Goal: Task Accomplishment & Management: Use online tool/utility

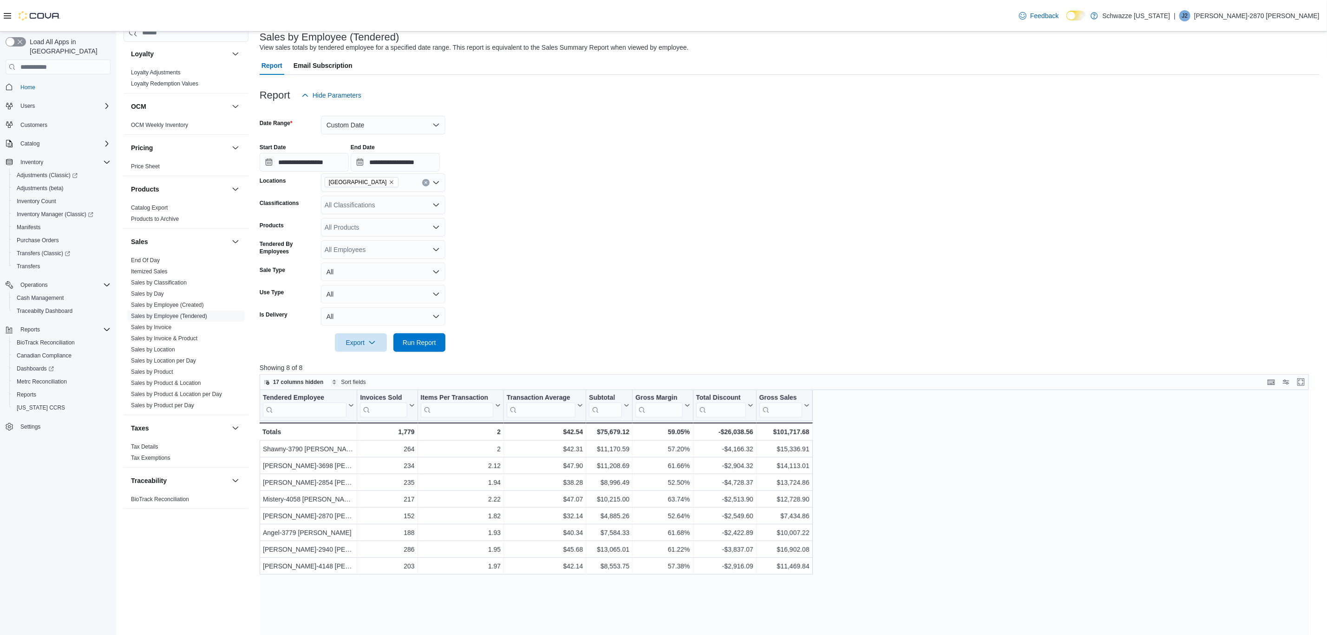
scroll to position [139, 0]
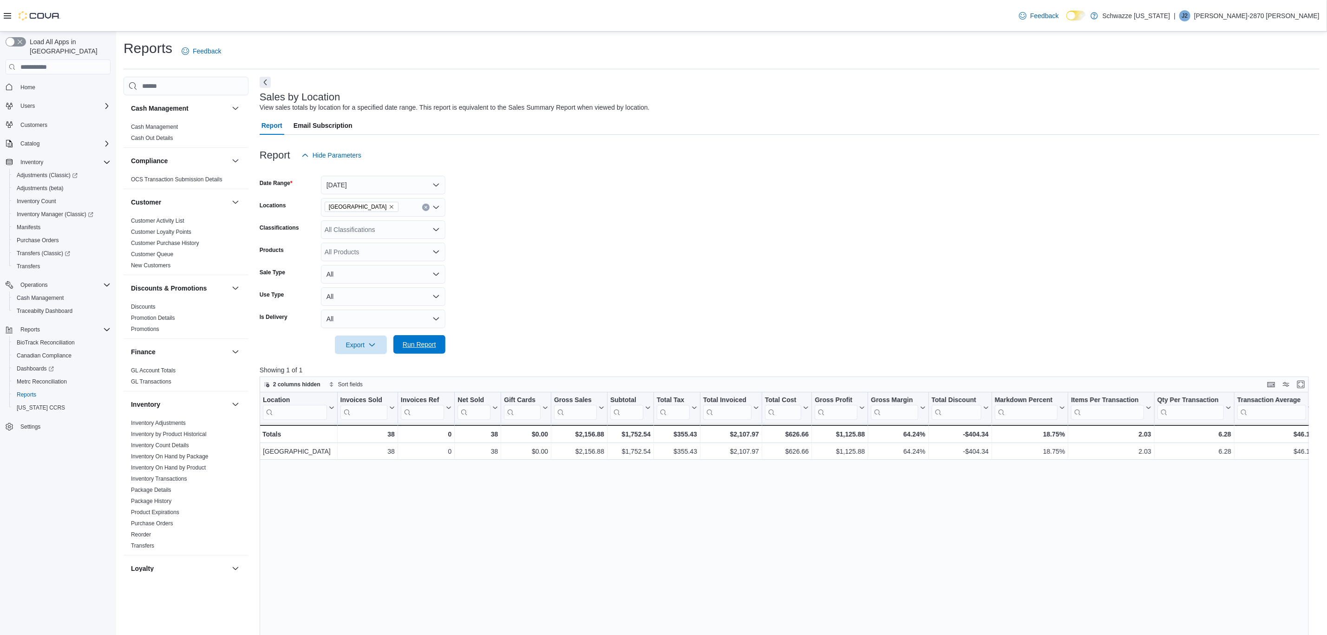
click at [411, 344] on span "Run Report" at bounding box center [419, 344] width 33 height 9
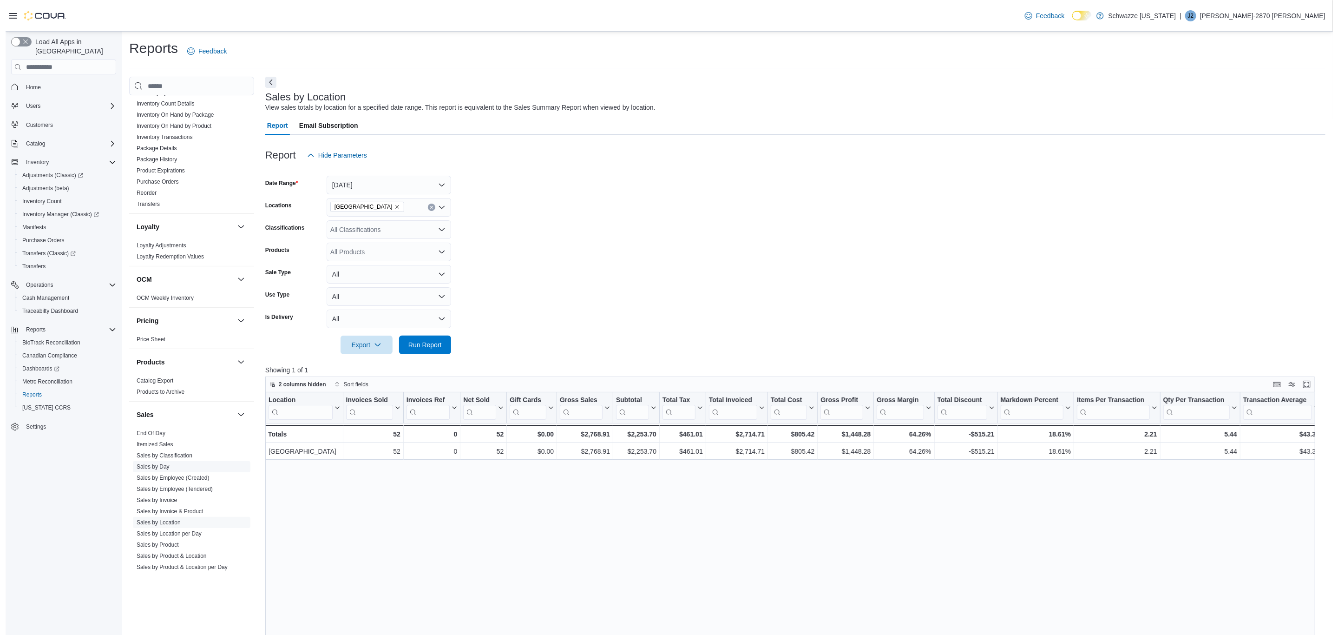
scroll to position [348, 0]
click at [180, 481] on link "Sales by Employee (Tendered)" at bounding box center [169, 481] width 76 height 7
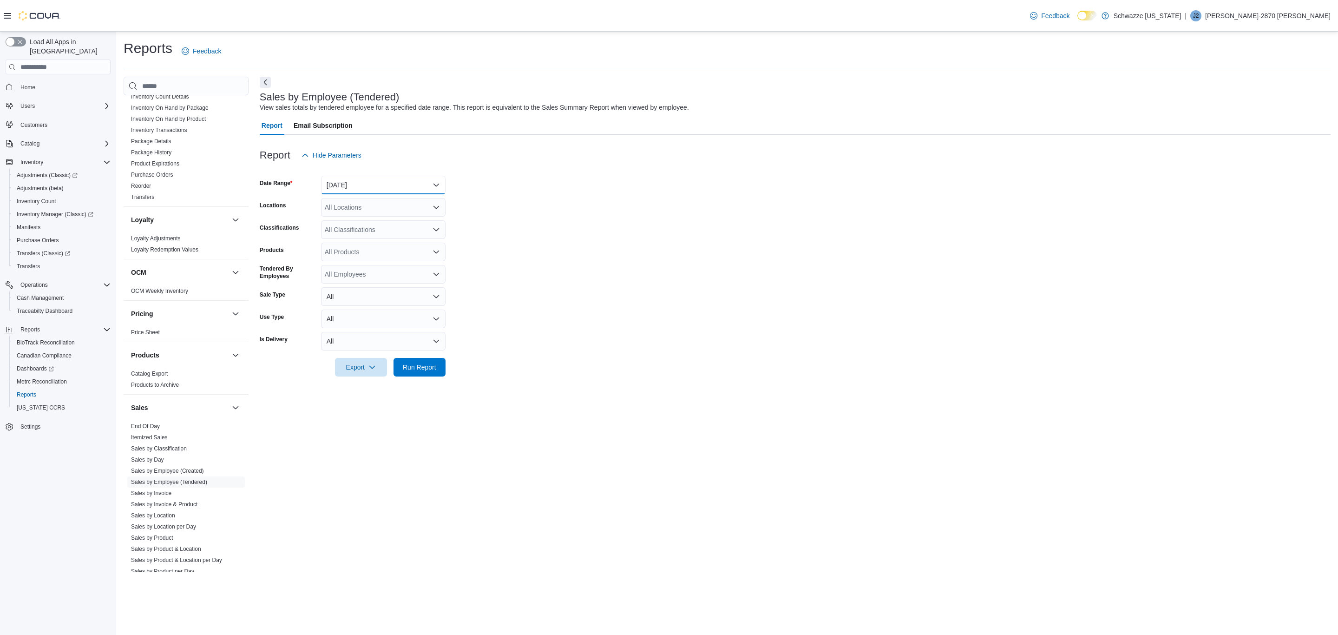
click at [367, 189] on button "[DATE]" at bounding box center [383, 185] width 124 height 19
click at [375, 222] on span "[DATE]" at bounding box center [389, 221] width 106 height 11
click at [356, 210] on div "All Locations" at bounding box center [383, 207] width 124 height 19
click at [381, 301] on span "[GEOGRAPHIC_DATA]" at bounding box center [380, 301] width 68 height 9
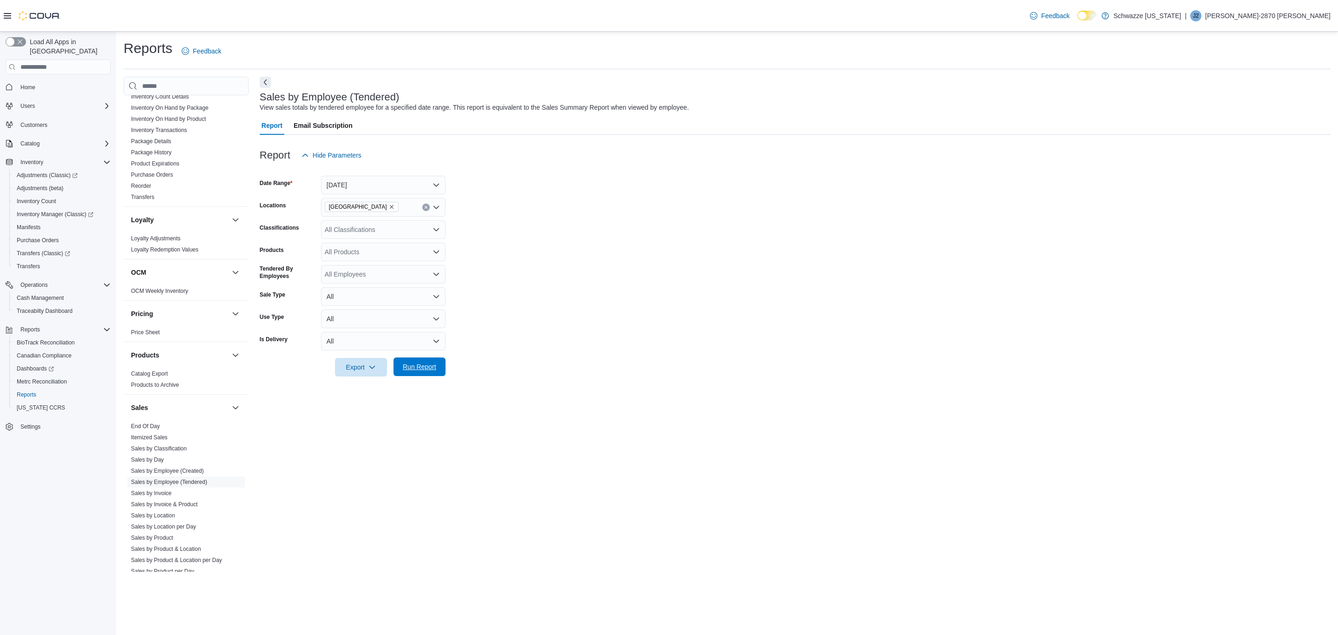
click at [420, 365] on span "Run Report" at bounding box center [419, 366] width 33 height 9
